Goal: Information Seeking & Learning: Learn about a topic

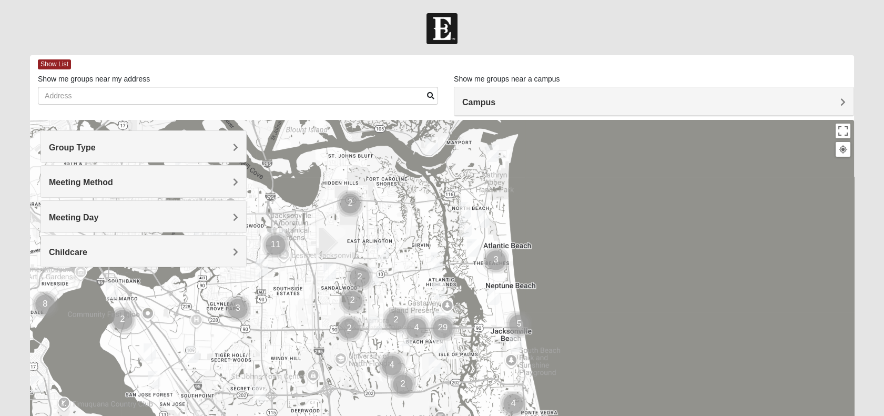
scroll to position [163, 0]
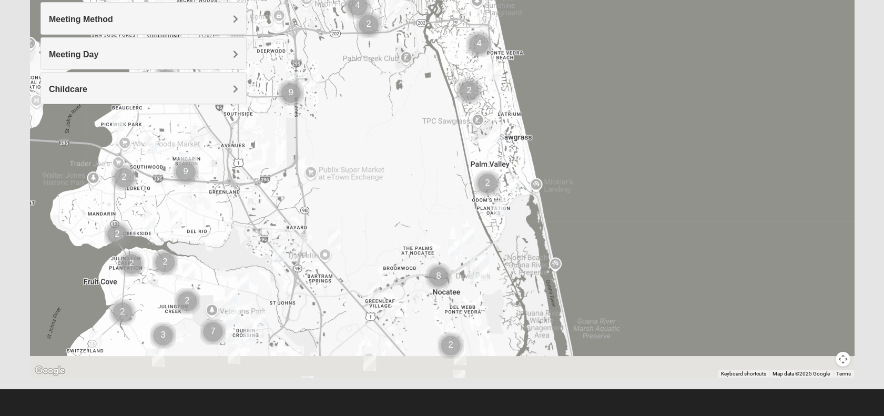
drag, startPoint x: 443, startPoint y: 267, endPoint x: 413, endPoint y: 56, distance: 213.1
click at [413, 56] on div at bounding box center [442, 167] width 824 height 421
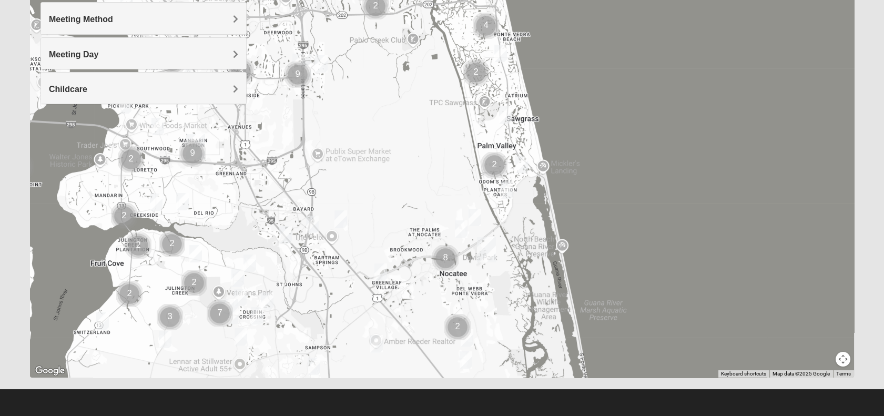
click at [449, 251] on img "Cluster of 8 groups" at bounding box center [445, 258] width 35 height 35
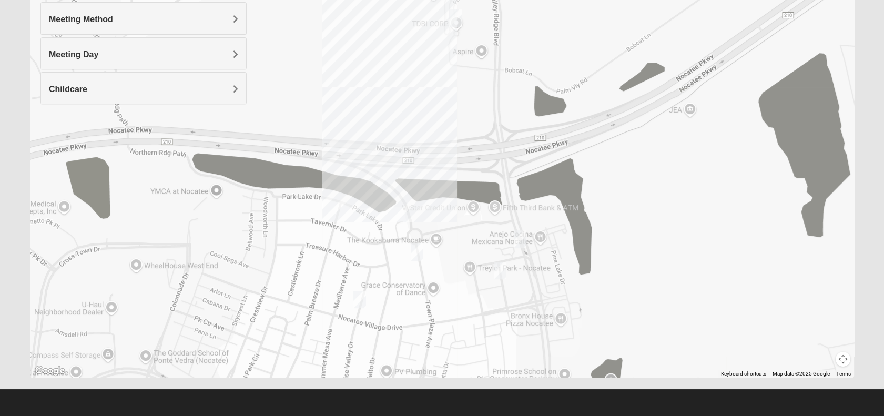
click at [438, 238] on div "To navigate, press the arrow keys." at bounding box center [442, 167] width 824 height 421
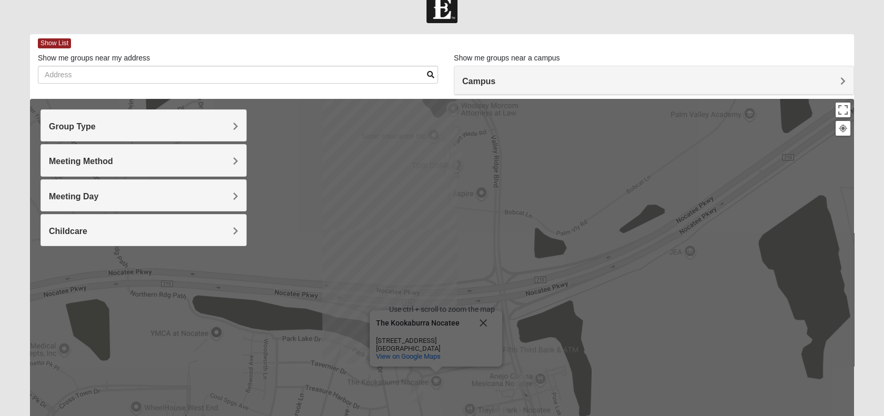
scroll to position [0, 0]
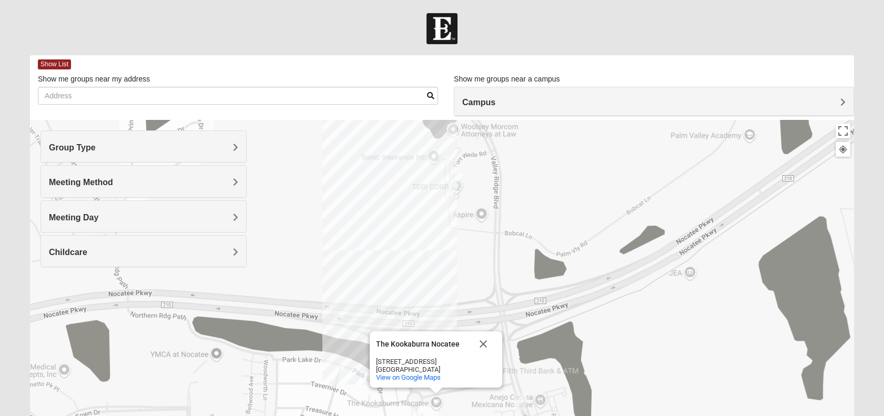
click at [97, 156] on div "Group Type" at bounding box center [143, 146] width 205 height 31
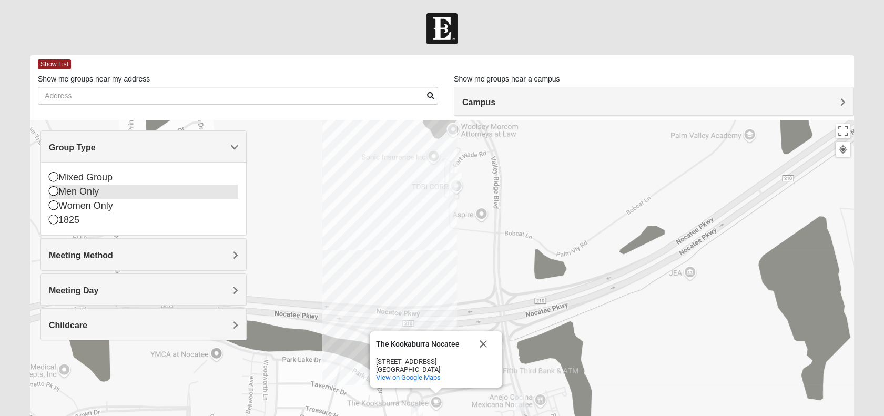
click at [59, 193] on div "Men Only" at bounding box center [143, 192] width 189 height 14
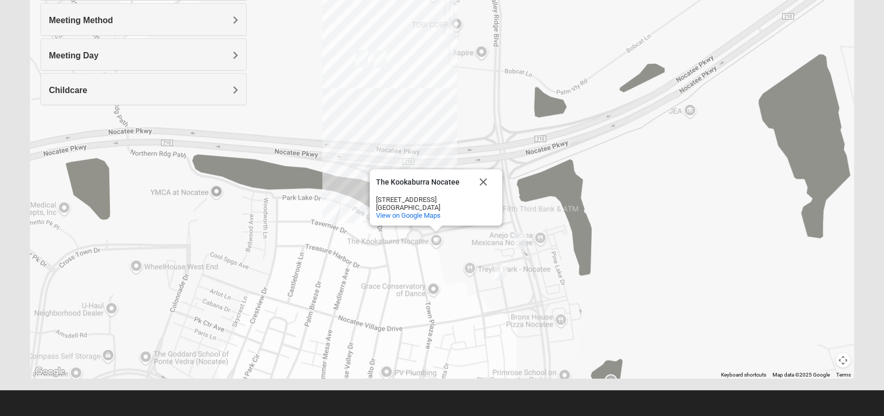
scroll to position [163, 0]
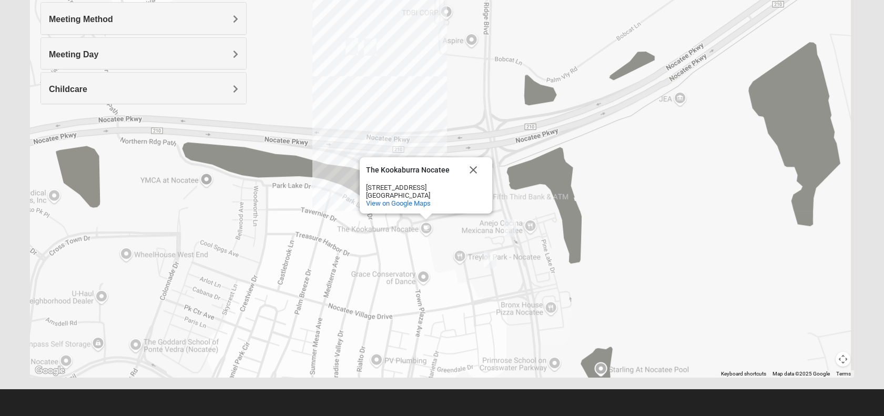
drag, startPoint x: 464, startPoint y: 307, endPoint x: 454, endPoint y: 296, distance: 15.3
click at [454, 296] on div "To navigate, press the arrow keys. The Kookaburra Nocatee The Kookaburra Nocate…" at bounding box center [442, 167] width 824 height 421
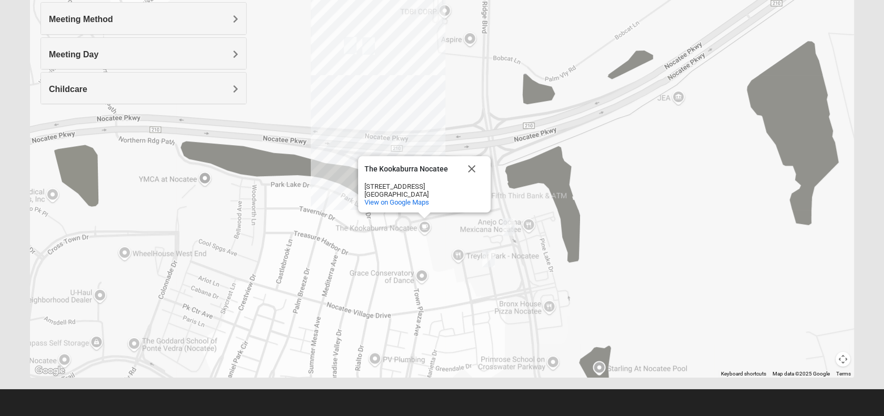
click at [488, 259] on img "Mens Noel 32081" at bounding box center [488, 259] width 21 height 26
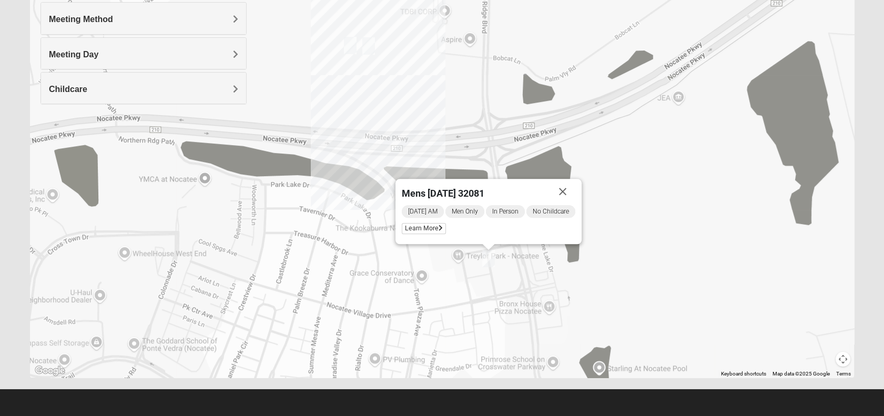
click at [513, 269] on div "Mens [PERSON_NAME] 32081 [DATE] AM Men Only In Person No Childcare Learn More" at bounding box center [442, 167] width 824 height 421
click at [564, 193] on button "Close" at bounding box center [562, 191] width 25 height 25
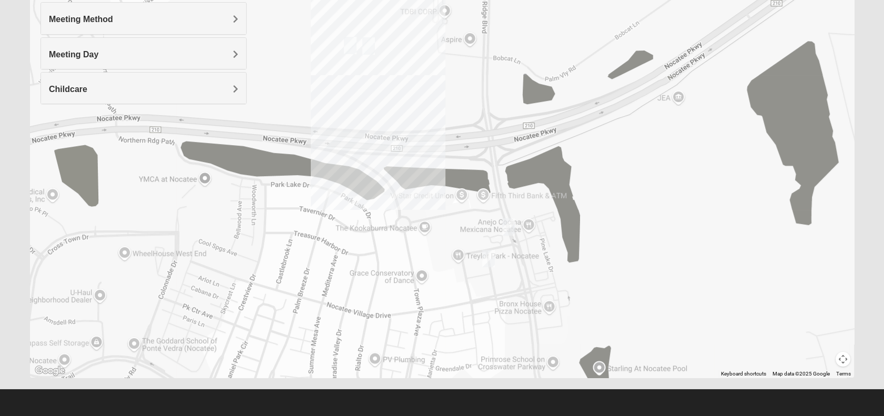
click at [505, 225] on img "Mens Swindell/Rowe 32081" at bounding box center [508, 227] width 21 height 26
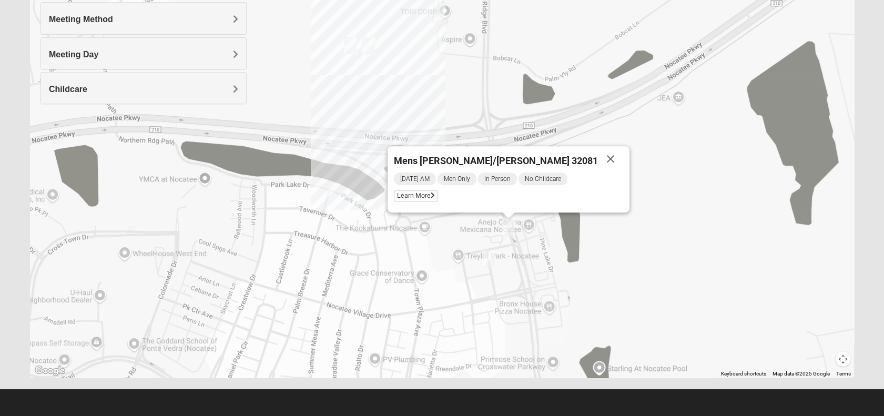
click at [490, 196] on div "[DATE] AM Men Only In Person No Childcare Learn More" at bounding box center [508, 189] width 229 height 35
click at [438, 191] on span "Learn More" at bounding box center [416, 195] width 44 height 11
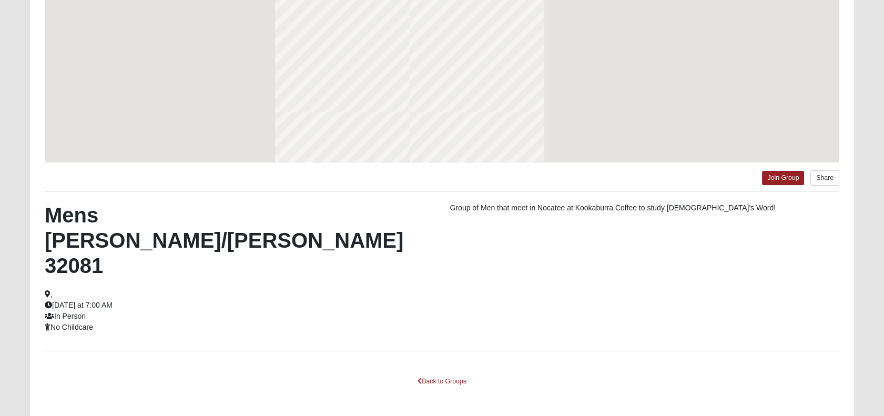
scroll to position [117, 0]
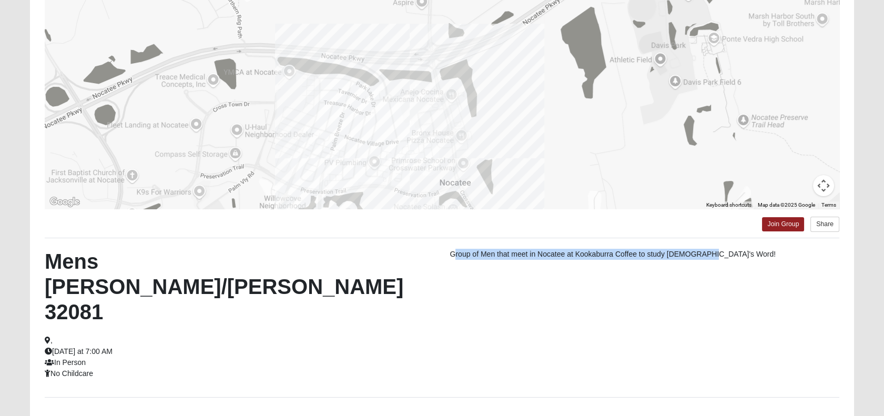
drag, startPoint x: 457, startPoint y: 260, endPoint x: 721, endPoint y: 279, distance: 264.8
click at [721, 279] on div "Mens [PERSON_NAME]/[PERSON_NAME] 32081 , [DATE] at 7:00 AM In Person No Childca…" at bounding box center [442, 318] width 811 height 138
drag, startPoint x: 721, startPoint y: 279, endPoint x: 601, endPoint y: 283, distance: 120.5
click at [601, 283] on div "Mens [PERSON_NAME]/[PERSON_NAME] 32081 , [DATE] at 7:00 AM In Person No Childca…" at bounding box center [442, 318] width 811 height 138
click at [492, 261] on div "Group of Men that meet in Nocatee at Kookaburra Coffee to study [DEMOGRAPHIC_DA…" at bounding box center [644, 257] width 405 height 16
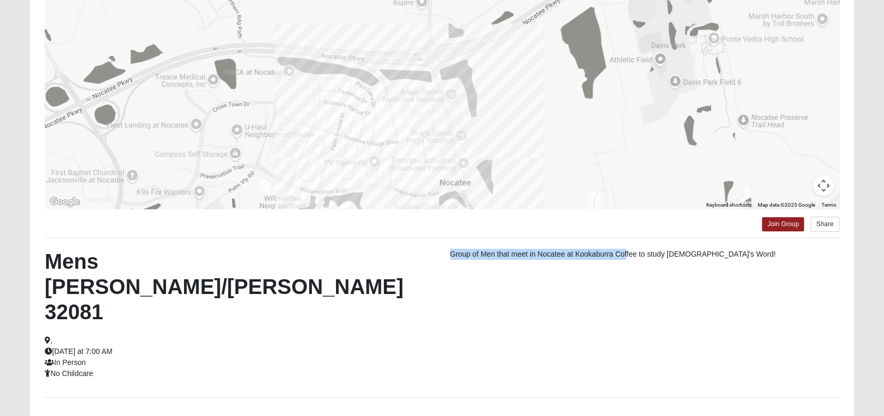
drag, startPoint x: 450, startPoint y: 253, endPoint x: 627, endPoint y: 269, distance: 177.6
click at [627, 269] on div "Mens [PERSON_NAME]/[PERSON_NAME] 32081 , [DATE] at 7:00 AM In Person No Childca…" at bounding box center [442, 318] width 811 height 138
drag, startPoint x: 627, startPoint y: 269, endPoint x: 568, endPoint y: 275, distance: 59.2
click at [568, 275] on div "Mens [PERSON_NAME]/[PERSON_NAME] 32081 , [DATE] at 7:00 AM In Person No Childca…" at bounding box center [442, 318] width 811 height 138
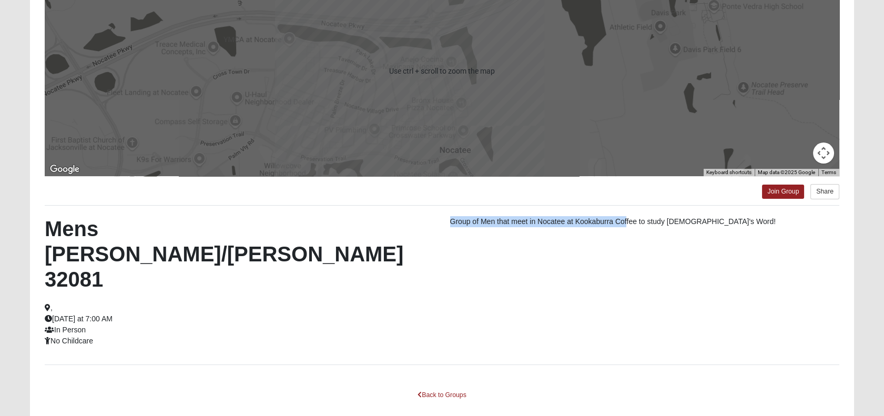
scroll to position [150, 0]
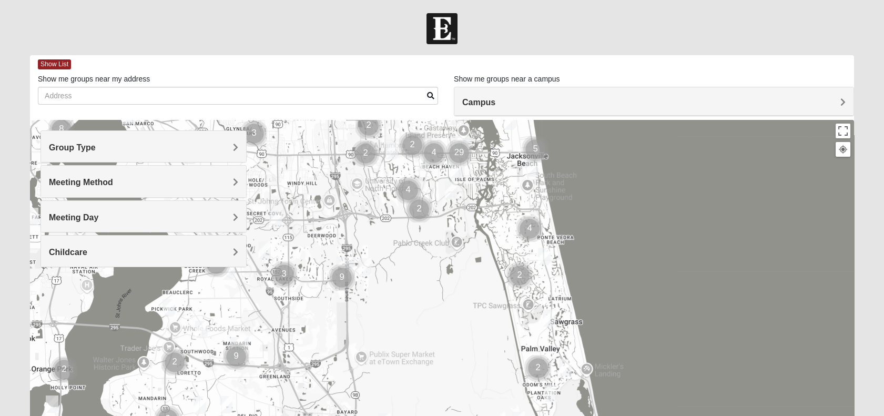
drag, startPoint x: 551, startPoint y: 352, endPoint x: 564, endPoint y: 172, distance: 180.4
click at [564, 172] on div at bounding box center [442, 330] width 824 height 421
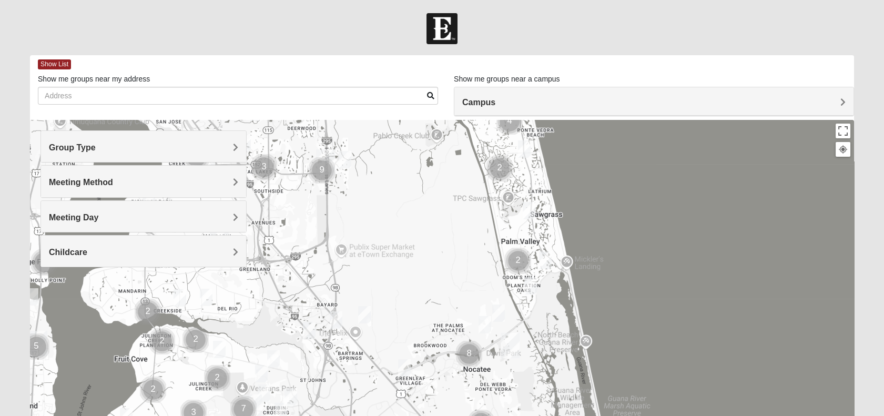
drag, startPoint x: 495, startPoint y: 324, endPoint x: 479, endPoint y: 219, distance: 105.9
click at [479, 219] on div at bounding box center [442, 330] width 824 height 421
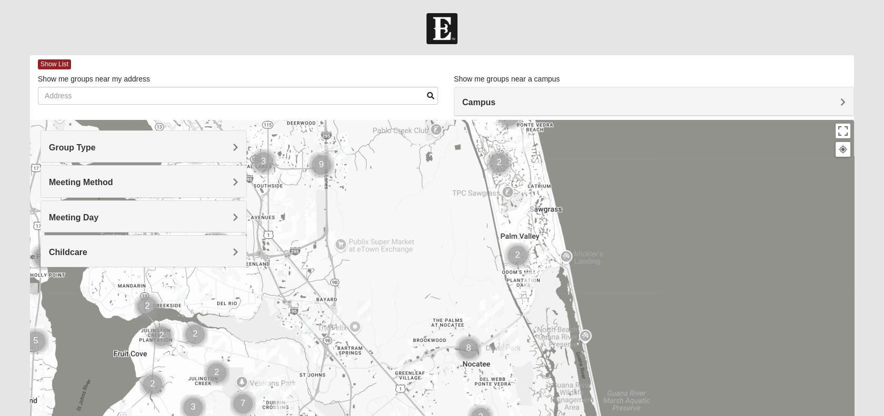
click at [470, 349] on img "Cluster of 8 groups" at bounding box center [468, 348] width 35 height 35
click at [469, 347] on img "Cluster of 8 groups" at bounding box center [468, 348] width 35 height 35
drag, startPoint x: 463, startPoint y: 315, endPoint x: 450, endPoint y: 244, distance: 71.6
click at [450, 244] on div at bounding box center [442, 330] width 824 height 421
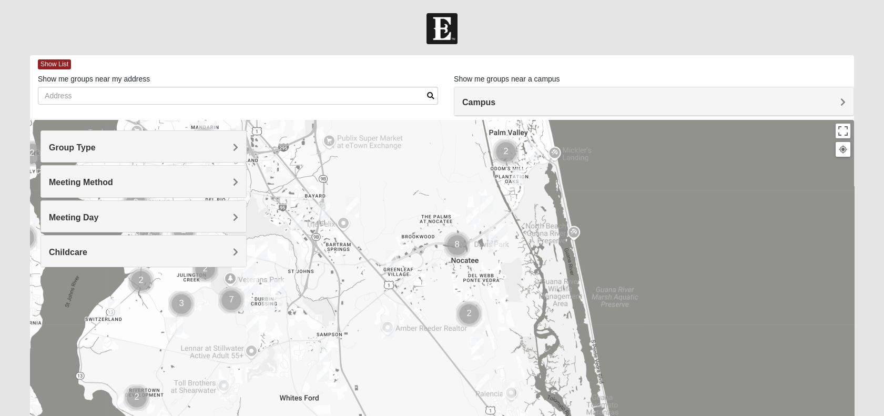
drag, startPoint x: 466, startPoint y: 286, endPoint x: 455, endPoint y: 177, distance: 108.9
click at [455, 177] on div at bounding box center [442, 330] width 824 height 421
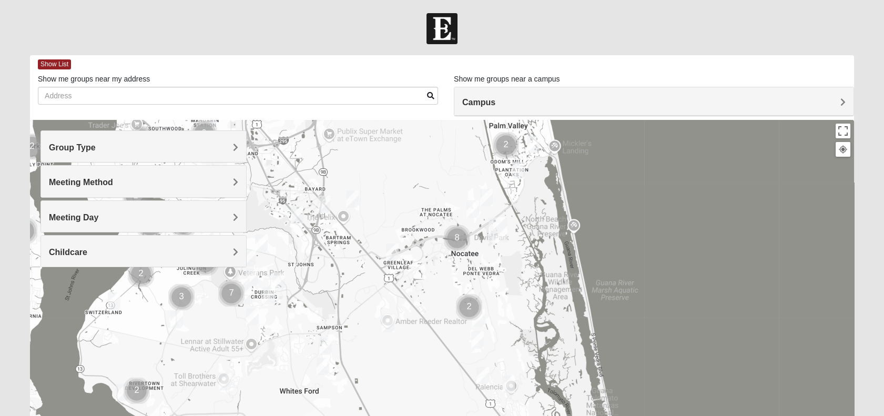
click at [460, 235] on img "Cluster of 8 groups" at bounding box center [457, 238] width 35 height 35
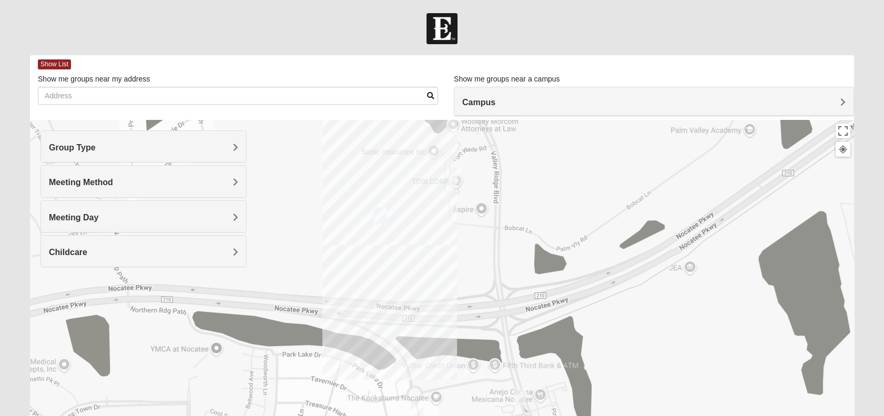
drag, startPoint x: 463, startPoint y: 258, endPoint x: 461, endPoint y: 248, distance: 10.2
click at [461, 248] on div "To navigate, press the arrow keys." at bounding box center [442, 330] width 824 height 421
click at [457, 173] on img "Womens Damrow 32081" at bounding box center [455, 176] width 21 height 26
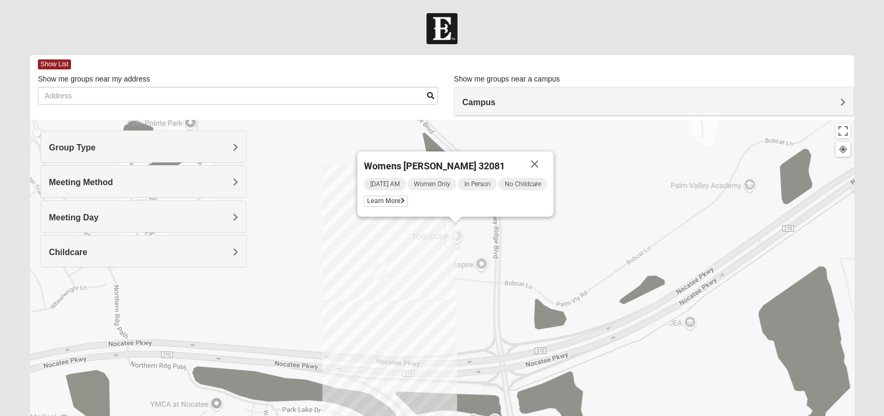
drag, startPoint x: 468, startPoint y: 314, endPoint x: 466, endPoint y: 291, distance: 23.2
click at [466, 291] on div "Womens Damrow 32081 Monday AM Women Only In Person No Childcare Learn More" at bounding box center [442, 330] width 824 height 421
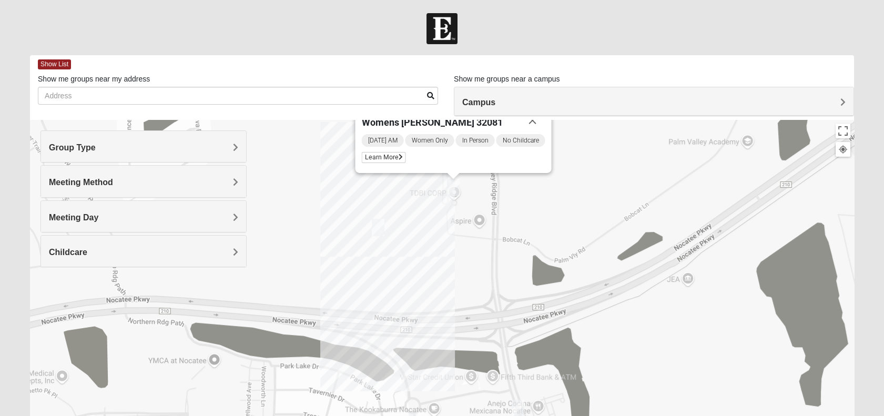
click at [466, 290] on div "Womens Damrow 32081 Monday AM Women Only In Person No Childcare Learn More" at bounding box center [442, 330] width 824 height 421
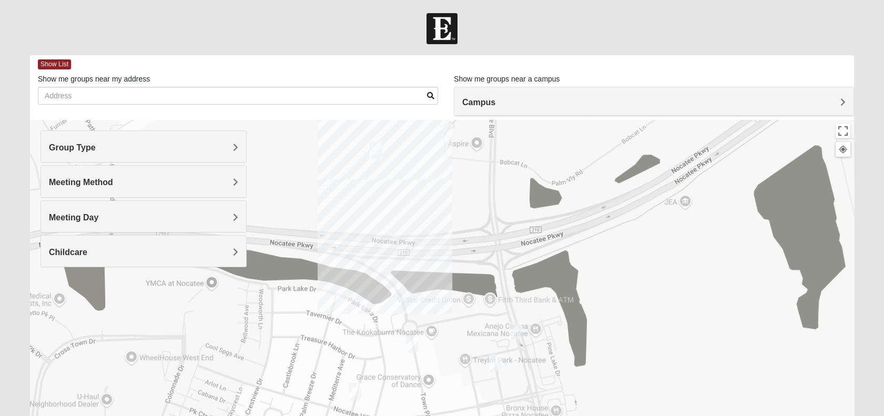
drag, startPoint x: 474, startPoint y: 316, endPoint x: 477, endPoint y: 229, distance: 86.3
click at [477, 229] on div "Womens Damrow 32081 Monday AM Women Only In Person No Childcare Learn More" at bounding box center [442, 330] width 824 height 421
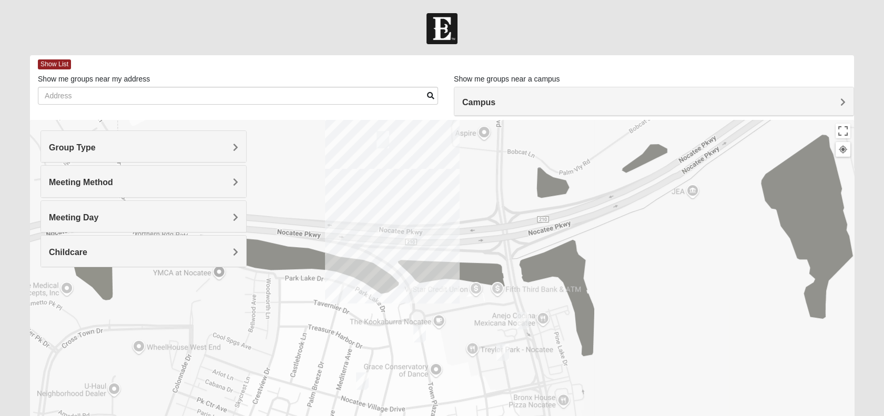
click at [418, 328] on img "Womens Santos (Portuguese-Speaking) 32081" at bounding box center [419, 334] width 21 height 26
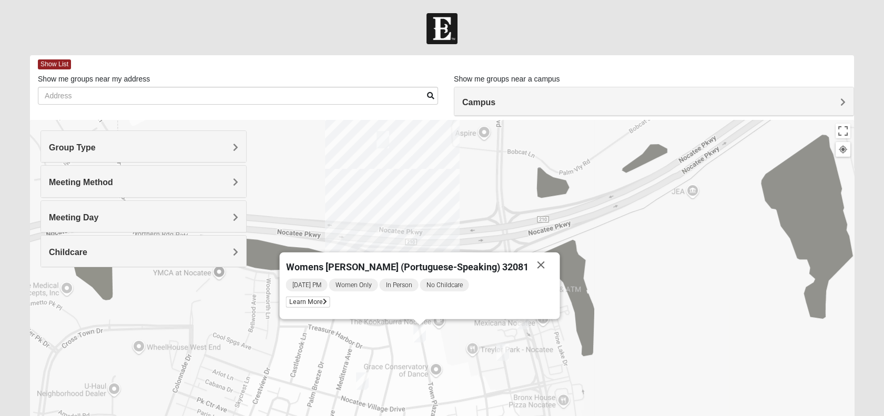
click at [450, 219] on div "Womens Santos (Portuguese-Speaking) 32081 Monday PM Women Only In Person No Chi…" at bounding box center [442, 330] width 824 height 421
click at [528, 265] on button "Close" at bounding box center [540, 265] width 25 height 25
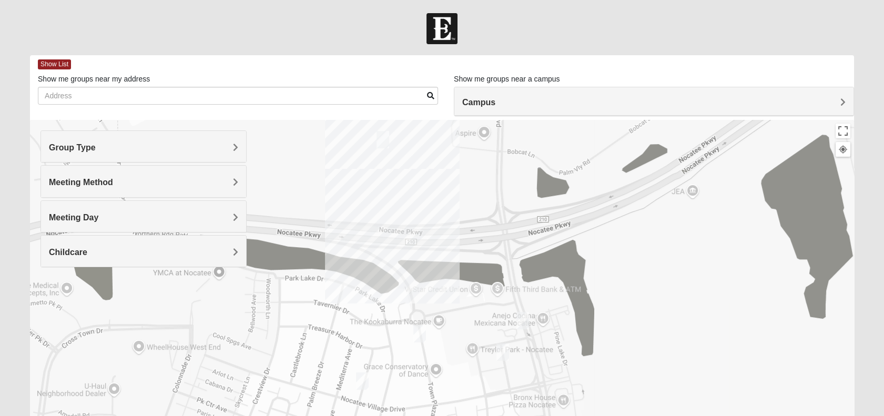
click at [504, 349] on img "Mens Noel 32081" at bounding box center [502, 352] width 21 height 26
drag, startPoint x: 452, startPoint y: 359, endPoint x: 448, endPoint y: 325, distance: 35.0
click at [448, 325] on div "To navigate, press the arrow keys." at bounding box center [442, 330] width 824 height 421
click at [362, 379] on img "Mixed Olsen 32081" at bounding box center [362, 381] width 21 height 26
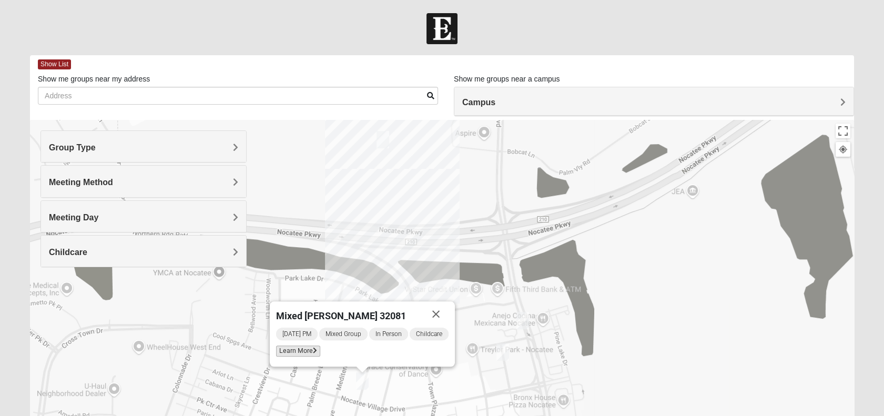
click at [307, 354] on span "Learn More" at bounding box center [298, 351] width 44 height 11
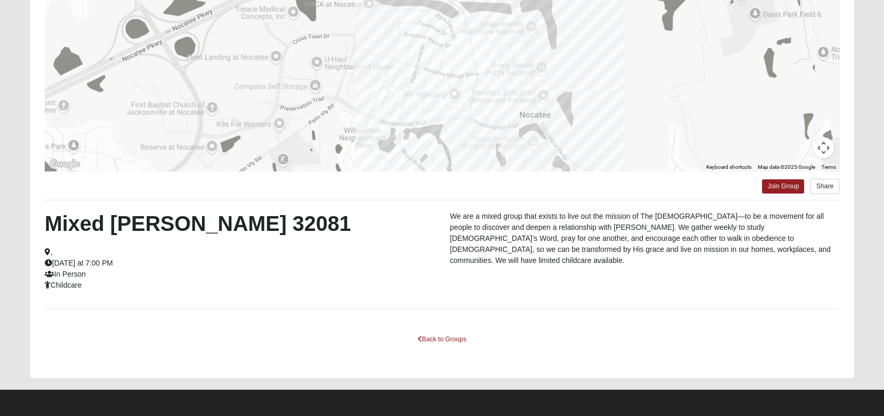
scroll to position [132, 0]
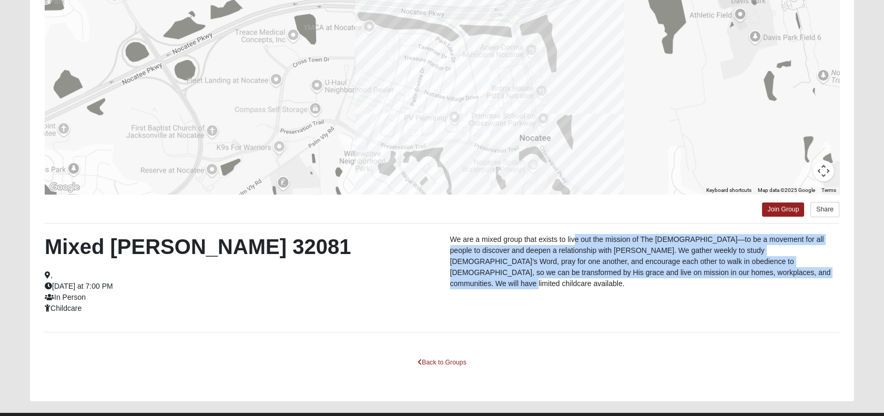
drag, startPoint x: 575, startPoint y: 240, endPoint x: 725, endPoint y: 269, distance: 153.2
click at [725, 269] on p "We are a mixed group that exists to live out the mission of The [DEMOGRAPHIC_DA…" at bounding box center [644, 261] width 389 height 55
drag, startPoint x: 725, startPoint y: 269, endPoint x: 703, endPoint y: 306, distance: 42.8
click at [703, 306] on div "Mixed Olsen 32081 , Tuesday at 7:00 PM In Person Childcare We are a mixed group…" at bounding box center [442, 277] width 811 height 87
click at [707, 281] on div "We are a mixed group that exists to live out the mission of The [DEMOGRAPHIC_DA…" at bounding box center [644, 264] width 405 height 61
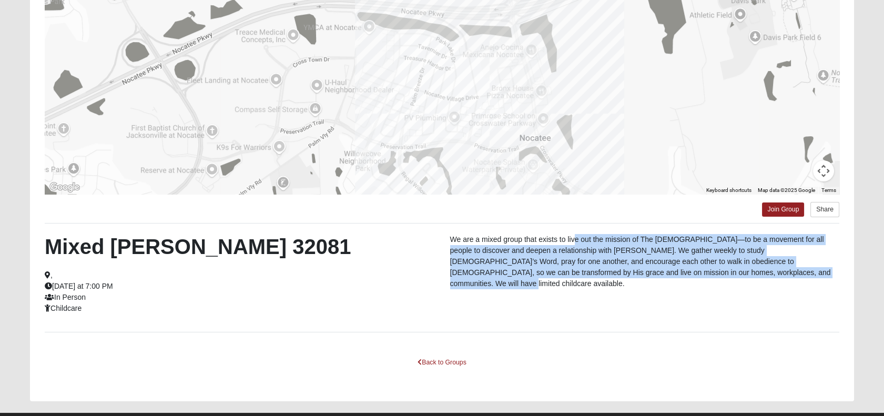
click at [694, 262] on p "We are a mixed group that exists to live out the mission of The [DEMOGRAPHIC_DA…" at bounding box center [644, 261] width 389 height 55
click at [697, 278] on div "We are a mixed group that exists to live out the mission of The [DEMOGRAPHIC_DA…" at bounding box center [644, 264] width 405 height 61
drag, startPoint x: 721, startPoint y: 269, endPoint x: 446, endPoint y: 234, distance: 276.9
click at [446, 234] on div "We are a mixed group that exists to live out the mission of The [DEMOGRAPHIC_DA…" at bounding box center [644, 264] width 405 height 61
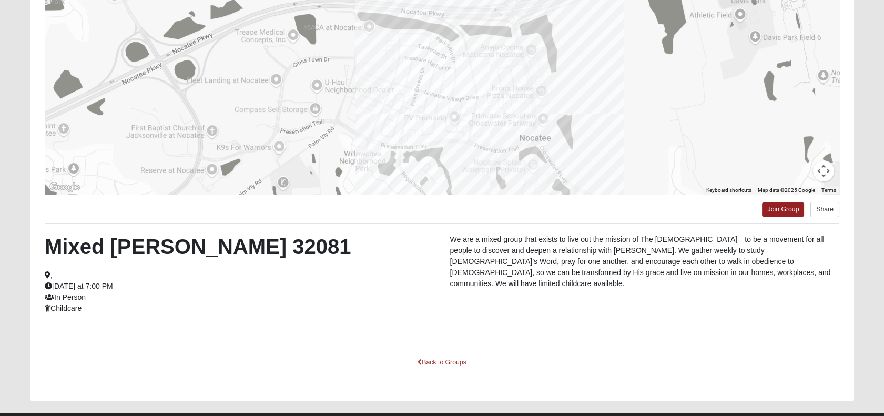
drag, startPoint x: 446, startPoint y: 234, endPoint x: 440, endPoint y: 263, distance: 29.6
click at [440, 263] on div "Mixed Olsen 32081 , Tuesday at 7:00 PM In Person Childcare" at bounding box center [239, 274] width 405 height 80
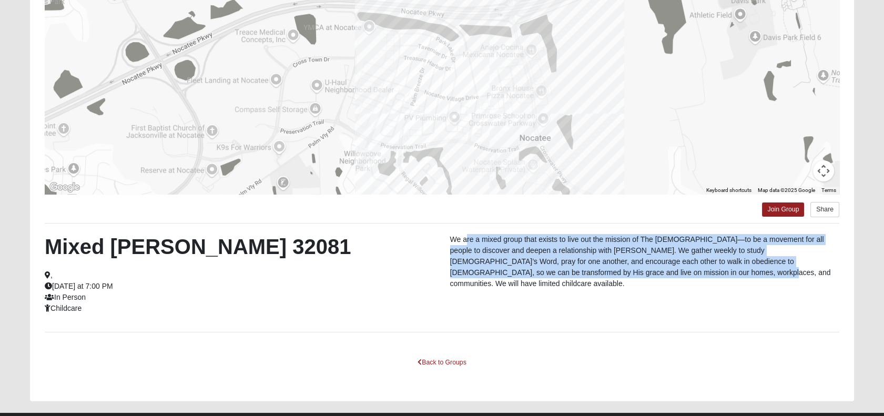
drag, startPoint x: 467, startPoint y: 229, endPoint x: 598, endPoint y: 290, distance: 144.5
click at [598, 290] on div "To navigate the map with touch gestures double-tap and hold your finger on the …" at bounding box center [442, 171] width 824 height 459
drag, startPoint x: 598, startPoint y: 290, endPoint x: 534, endPoint y: 309, distance: 66.4
click at [534, 309] on div "Mixed Olsen 32081 , Tuesday at 7:00 PM In Person Childcare We are a mixed group…" at bounding box center [442, 277] width 811 height 87
click at [531, 258] on p "We are a mixed group that exists to live out the mission of The [DEMOGRAPHIC_DA…" at bounding box center [644, 261] width 389 height 55
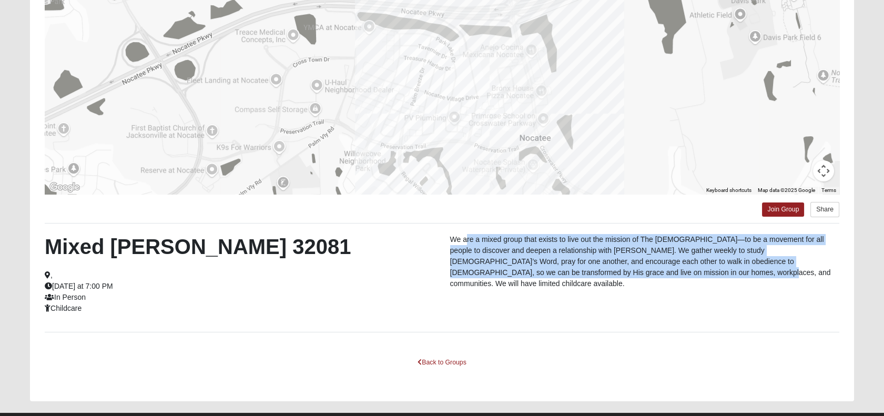
click at [469, 246] on p "We are a mixed group that exists to live out the mission of The [DEMOGRAPHIC_DA…" at bounding box center [644, 261] width 389 height 55
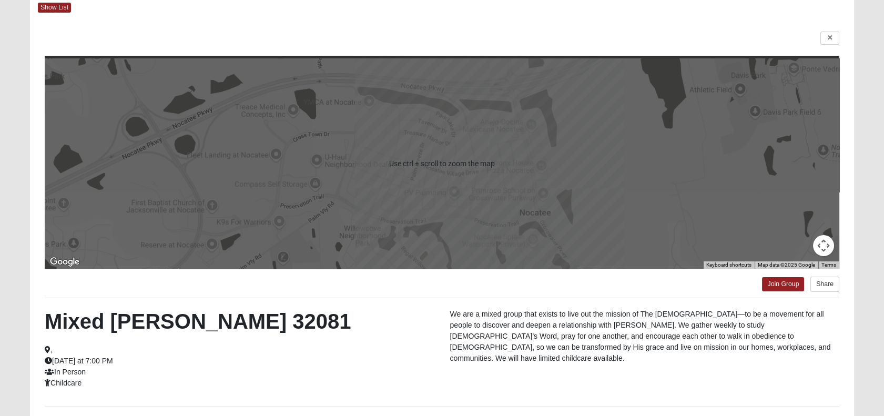
scroll to position [0, 0]
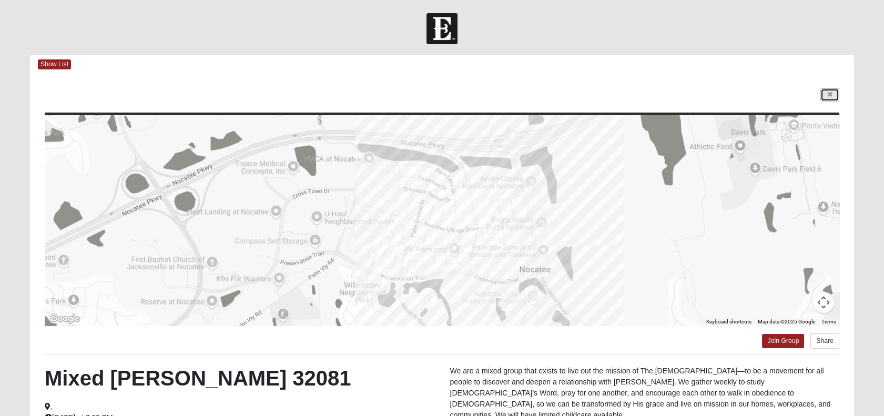
click at [827, 96] on link at bounding box center [830, 94] width 19 height 13
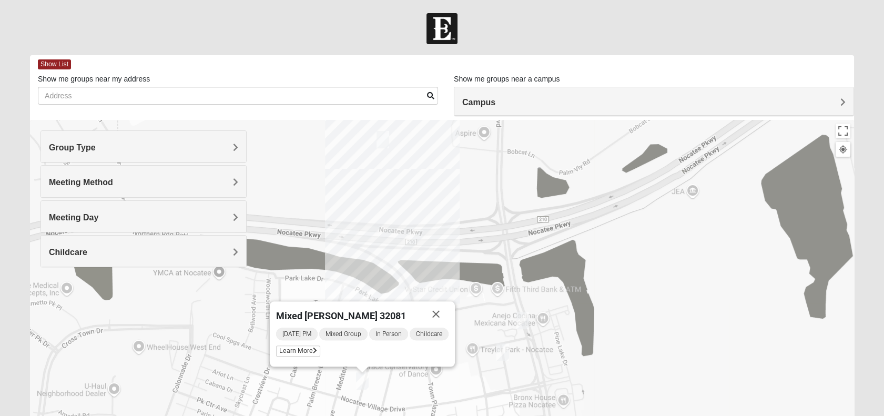
click at [503, 348] on img "Mens Noel 32081" at bounding box center [502, 352] width 21 height 26
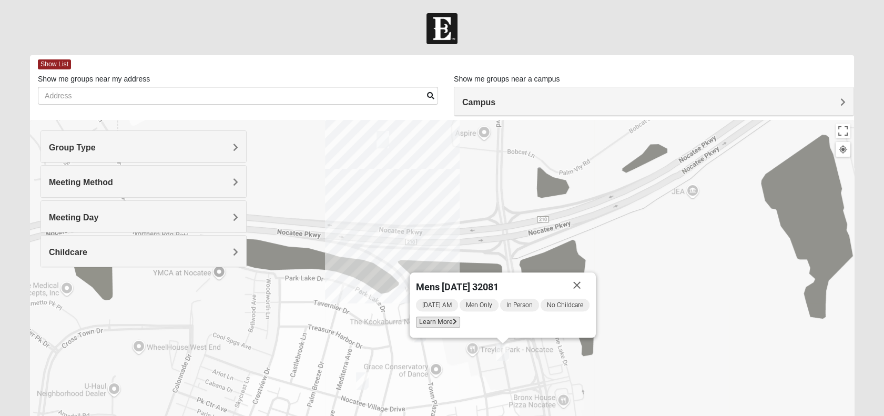
click at [445, 322] on span "Learn More" at bounding box center [438, 322] width 44 height 11
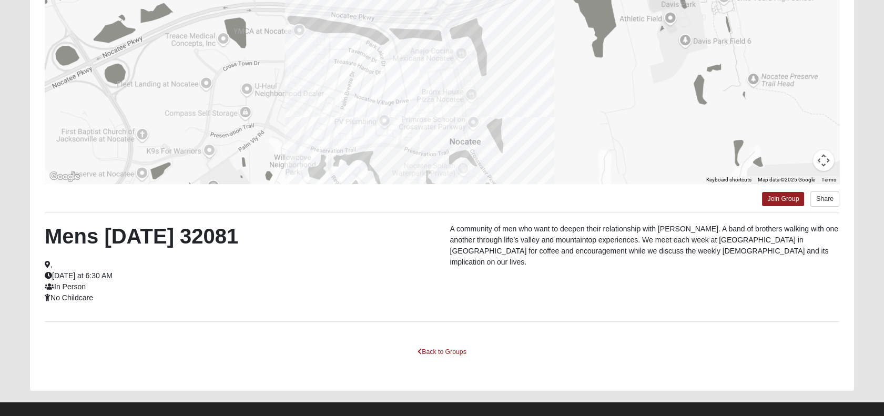
scroll to position [155, 0]
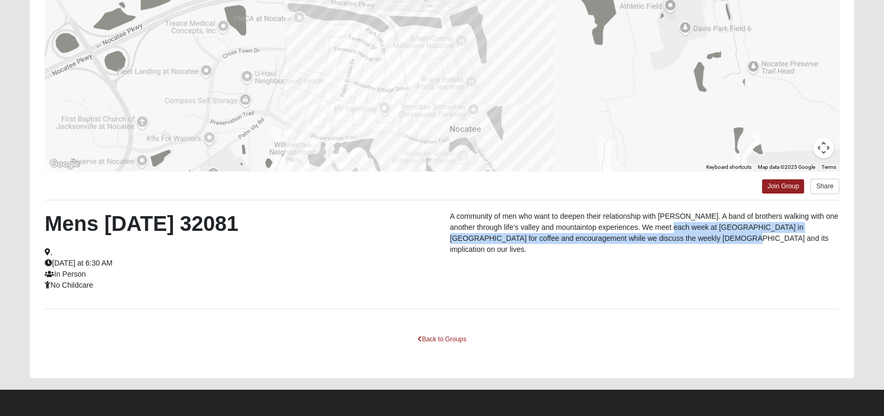
drag, startPoint x: 678, startPoint y: 222, endPoint x: 714, endPoint y: 243, distance: 42.0
click at [714, 242] on p "A community of men who want to deepen their relationship with [PERSON_NAME]. A …" at bounding box center [644, 233] width 389 height 44
drag, startPoint x: 714, startPoint y: 243, endPoint x: 729, endPoint y: 265, distance: 26.1
click at [729, 265] on div "Mens Noel 32081 , Wednesday at 6:30 AM In Person No Childcare A community of me…" at bounding box center [442, 254] width 811 height 87
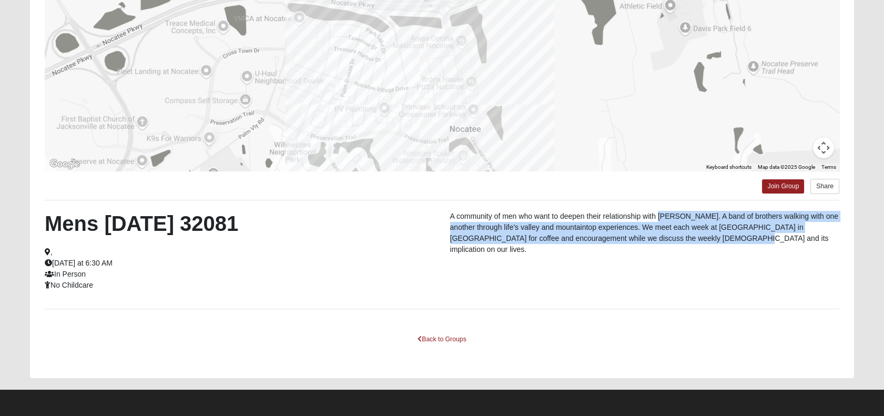
drag, startPoint x: 745, startPoint y: 245, endPoint x: 658, endPoint y: 203, distance: 96.7
click at [658, 203] on div "To navigate the map with touch gestures double-tap and hold your finger on the …" at bounding box center [442, 148] width 824 height 459
drag, startPoint x: 658, startPoint y: 203, endPoint x: 685, endPoint y: 247, distance: 52.0
click at [685, 247] on div "A community of men who want to deepen their relationship with [PERSON_NAME]. A …" at bounding box center [644, 235] width 405 height 49
click at [743, 253] on div "Mens Noel 32081 , Wednesday at 6:30 AM In Person No Childcare A community of me…" at bounding box center [442, 254] width 811 height 87
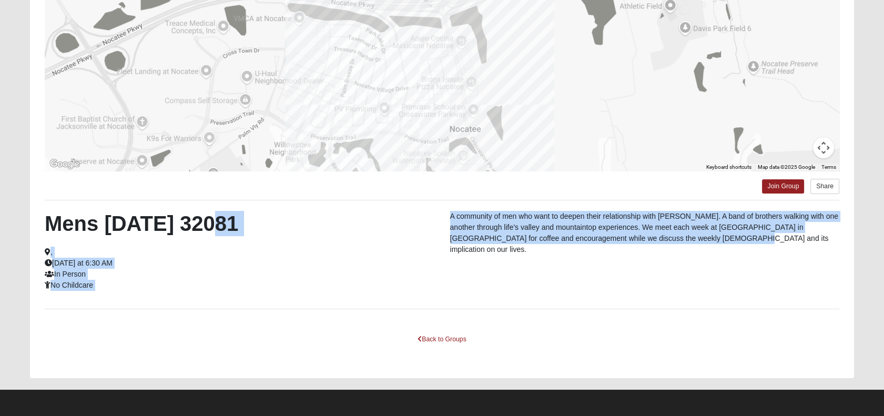
drag, startPoint x: 741, startPoint y: 251, endPoint x: 438, endPoint y: 214, distance: 305.3
click at [438, 214] on div "Mens Noel 32081 , Wednesday at 6:30 AM In Person No Childcare A community of me…" at bounding box center [442, 254] width 811 height 87
drag, startPoint x: 438, startPoint y: 214, endPoint x: 405, endPoint y: 251, distance: 49.9
click at [405, 251] on div "Mens Noel 32081 , Wednesday at 6:30 AM In Person No Childcare" at bounding box center [239, 251] width 405 height 80
click at [452, 250] on div "Mens Noel 32081 , Wednesday at 6:30 AM In Person No Childcare A community of me…" at bounding box center [442, 254] width 811 height 87
